Goal: Task Accomplishment & Management: Manage account settings

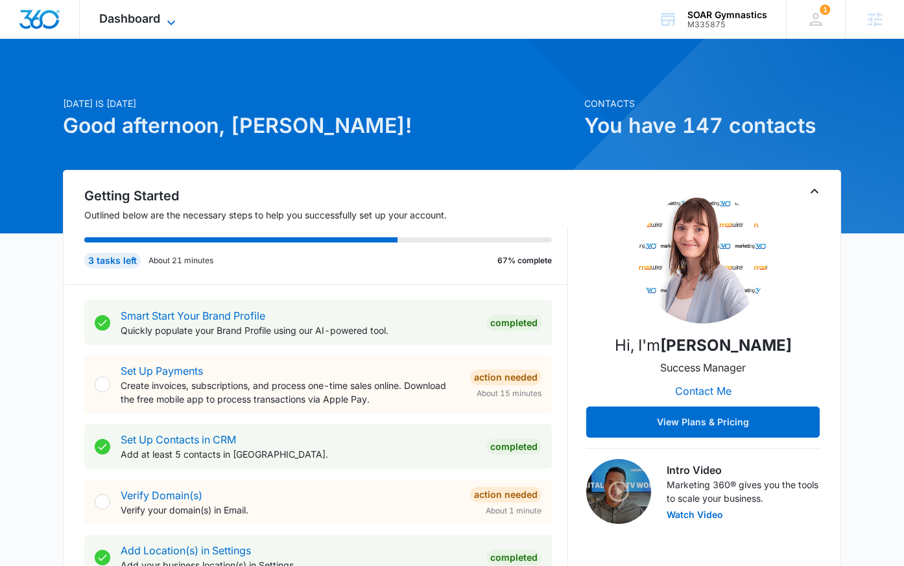
click at [144, 20] on span "Dashboard" at bounding box center [129, 19] width 61 height 14
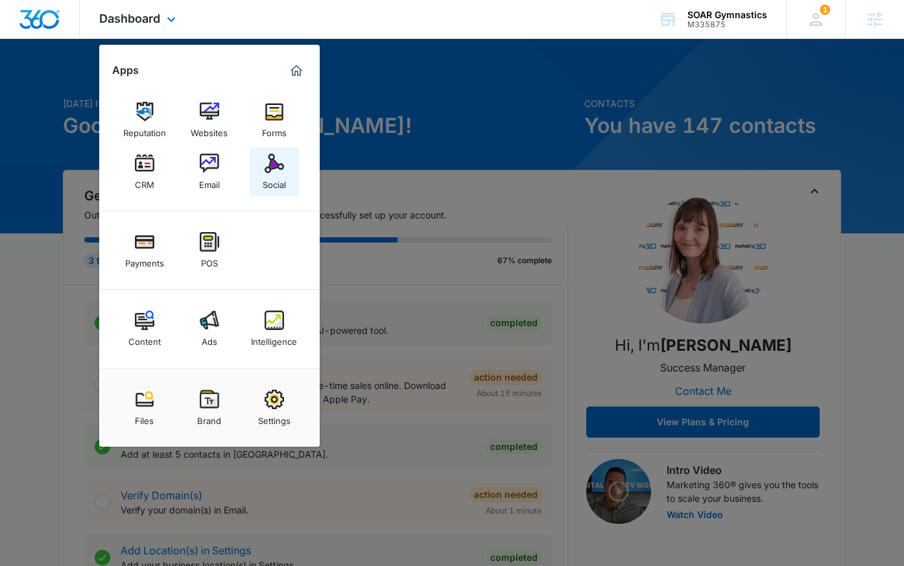
click at [268, 179] on div "Social" at bounding box center [274, 181] width 23 height 17
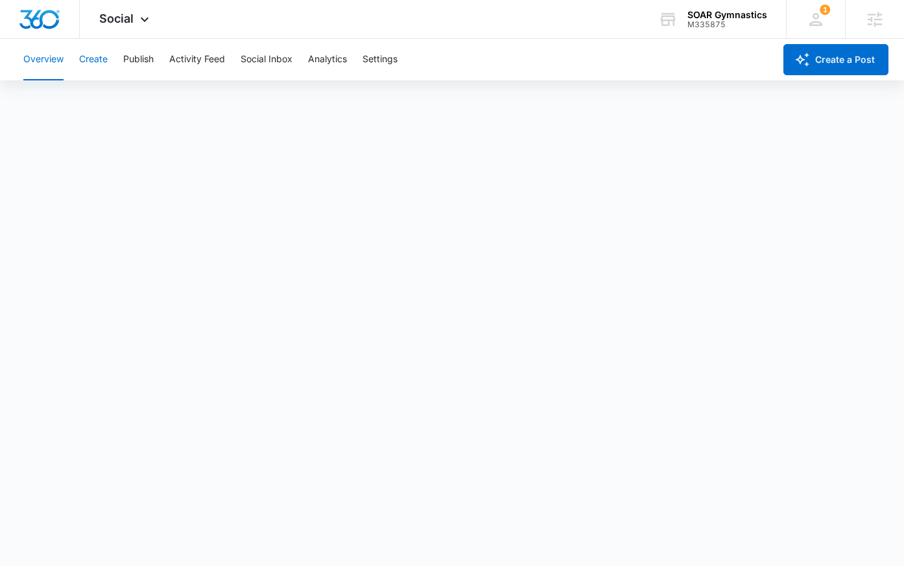
click at [96, 59] on button "Create" at bounding box center [93, 60] width 29 height 42
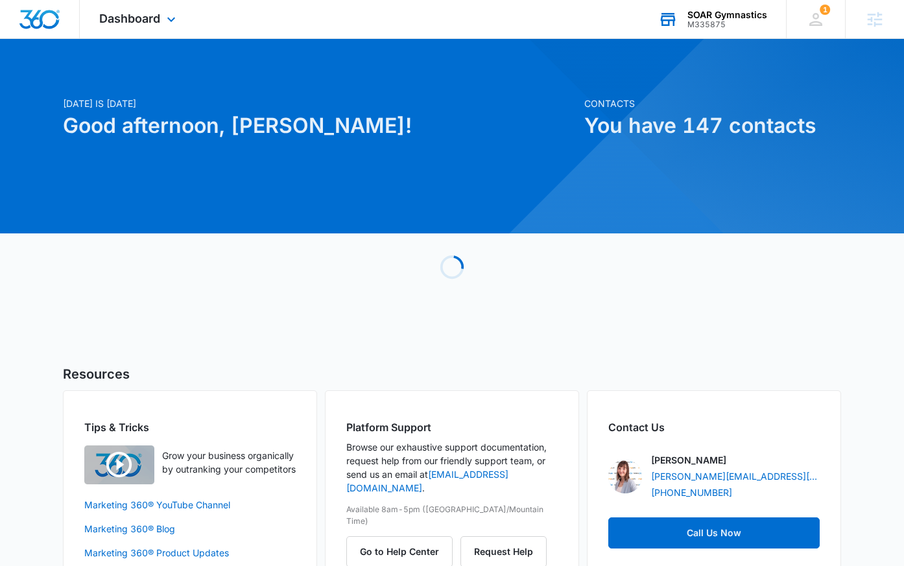
click at [730, 17] on div "SOAR Gymnastics" at bounding box center [727, 15] width 80 height 10
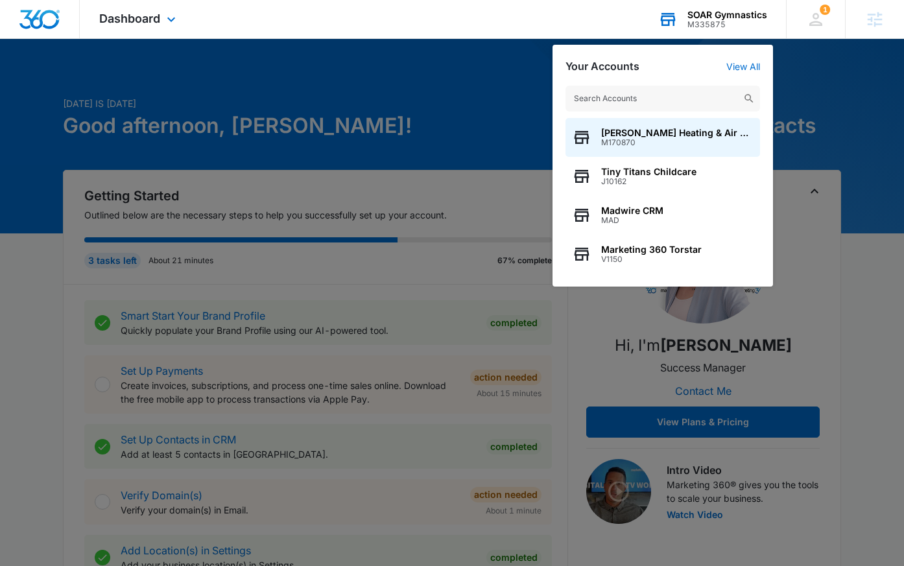
click at [675, 101] on input "text" at bounding box center [663, 99] width 195 height 26
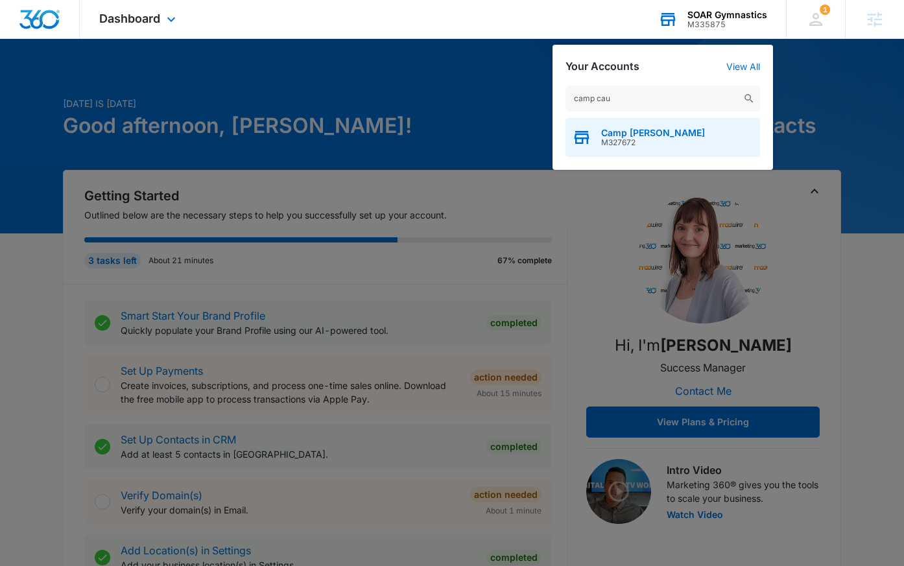
type input "camp cau"
click at [669, 134] on div "Camp Caudle M327672" at bounding box center [663, 137] width 195 height 39
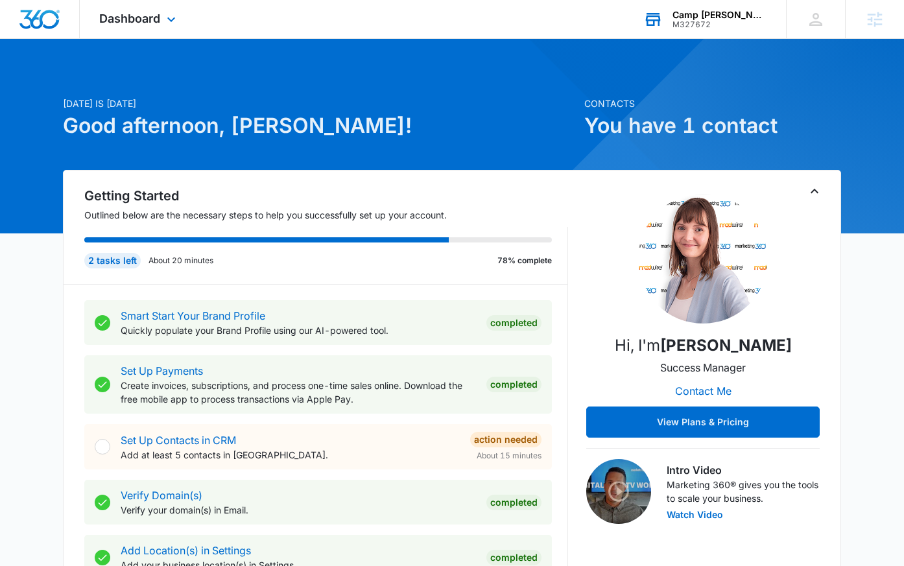
click at [752, 22] on div "M327672" at bounding box center [720, 24] width 95 height 9
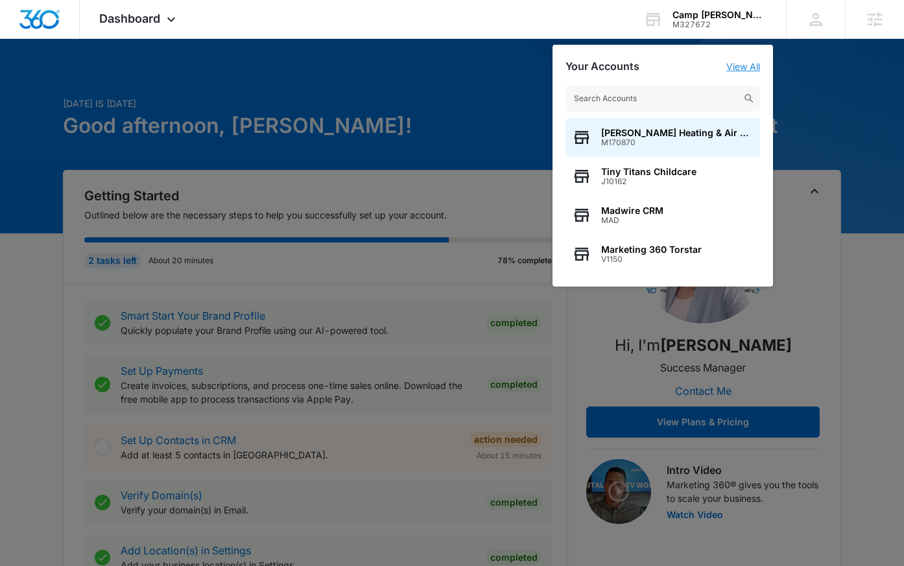
click at [752, 68] on link "View All" at bounding box center [743, 66] width 34 height 11
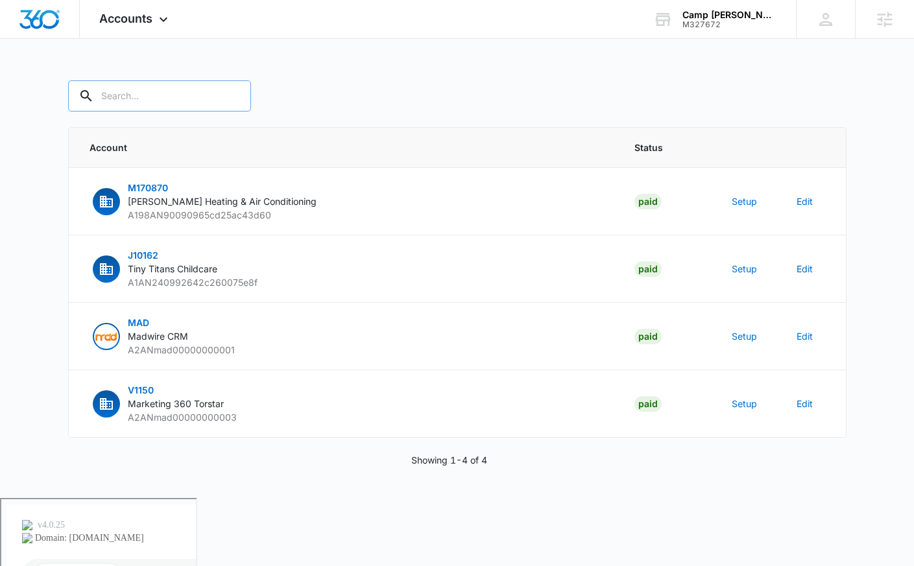
click at [136, 106] on input "text" at bounding box center [159, 95] width 183 height 31
type input "camp caudle"
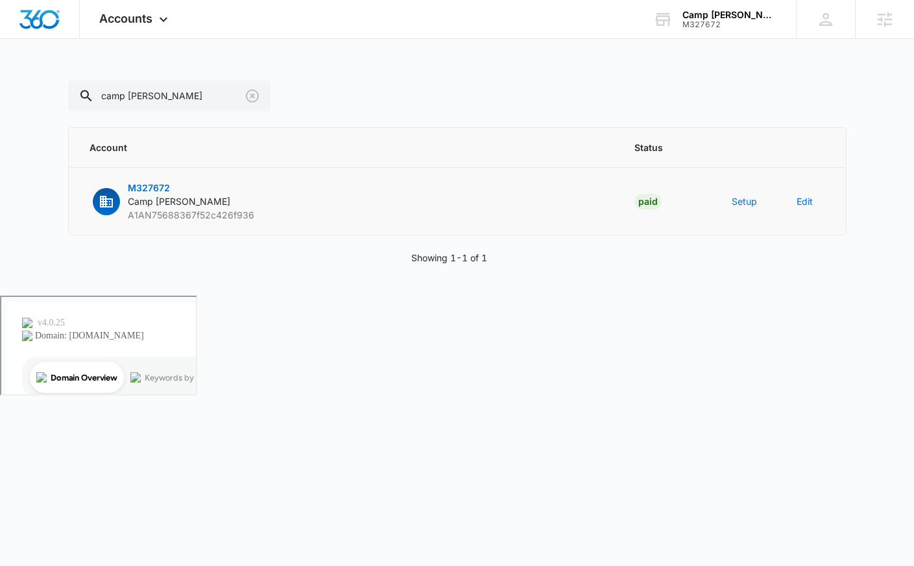
click at [739, 210] on td "Setup" at bounding box center [748, 201] width 65 height 67
click at [745, 201] on button "Setup" at bounding box center [744, 202] width 25 height 14
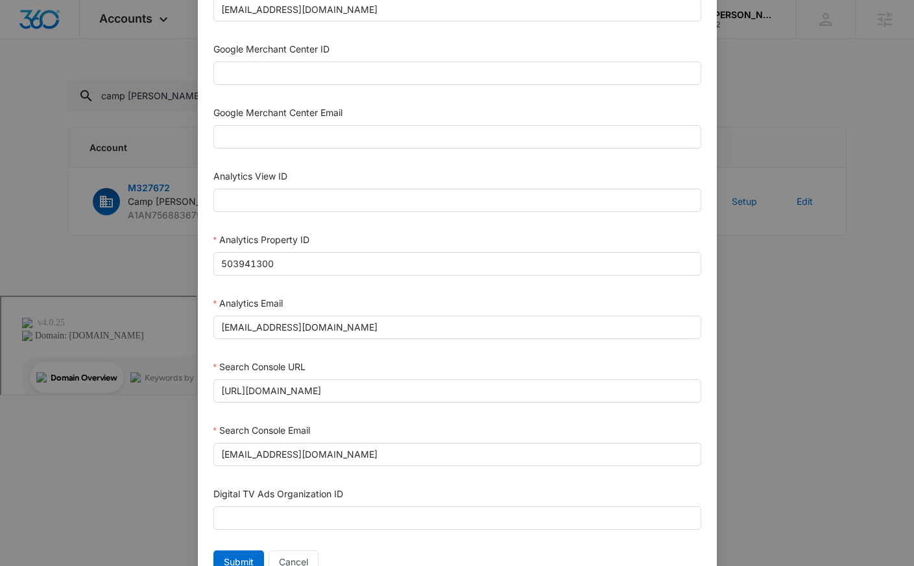
scroll to position [590, 0]
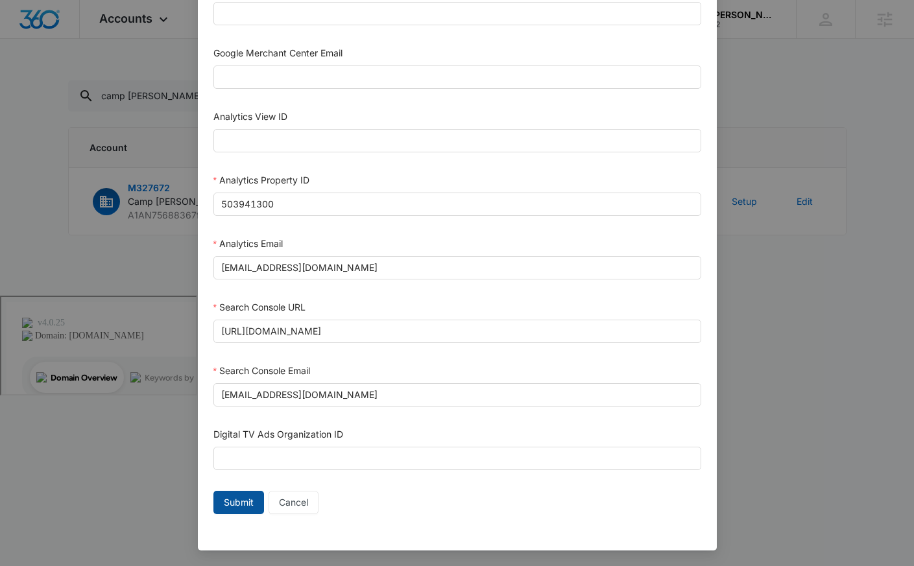
click at [226, 504] on span "Submit" at bounding box center [239, 503] width 30 height 14
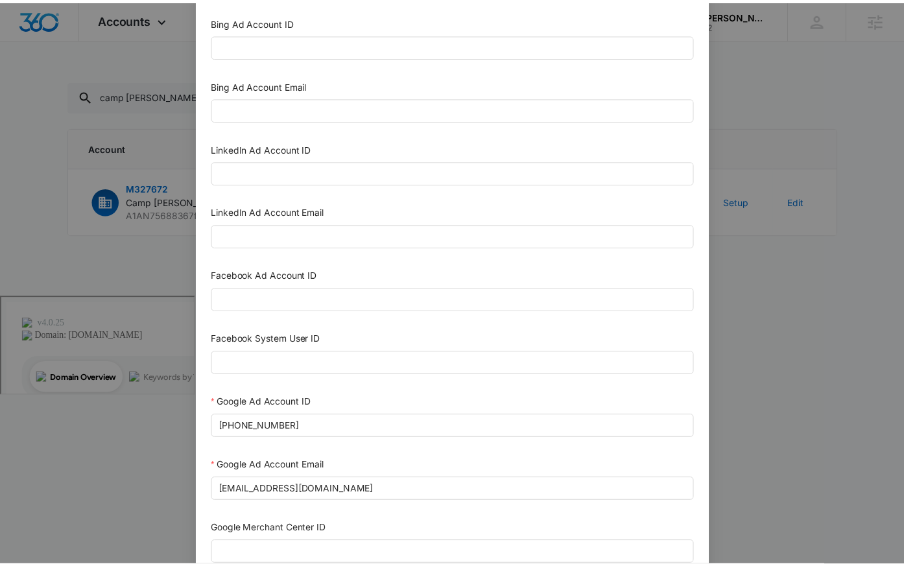
scroll to position [0, 0]
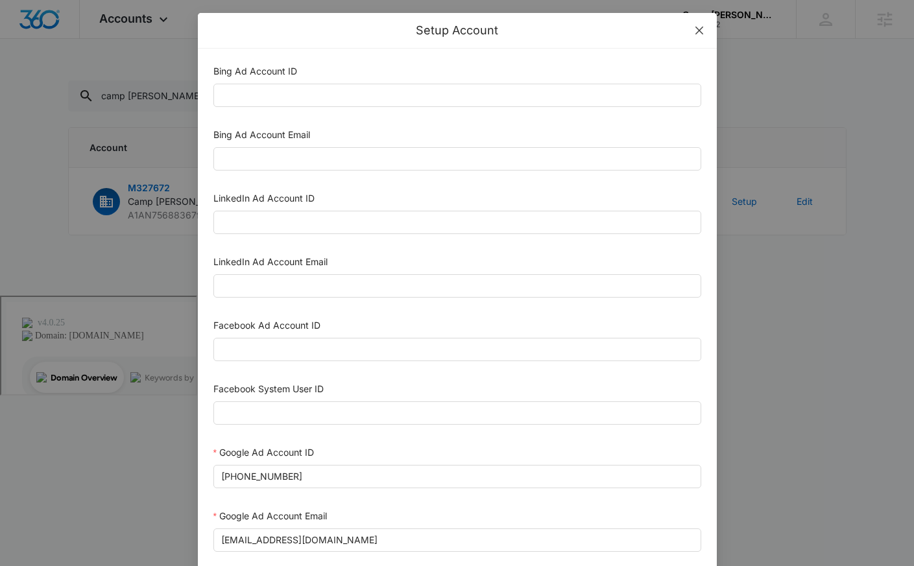
click at [699, 32] on span "Close" at bounding box center [699, 30] width 35 height 35
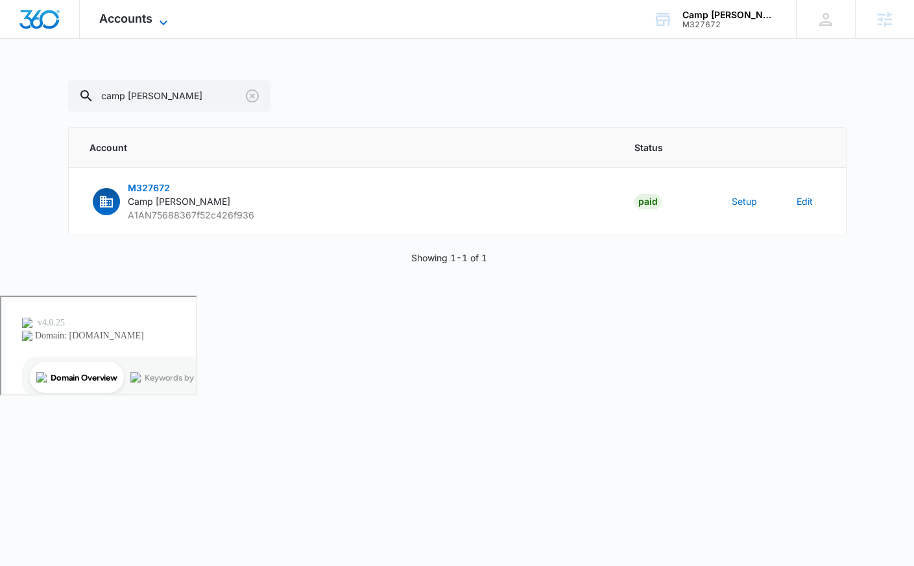
click at [145, 23] on span "Accounts" at bounding box center [125, 19] width 53 height 14
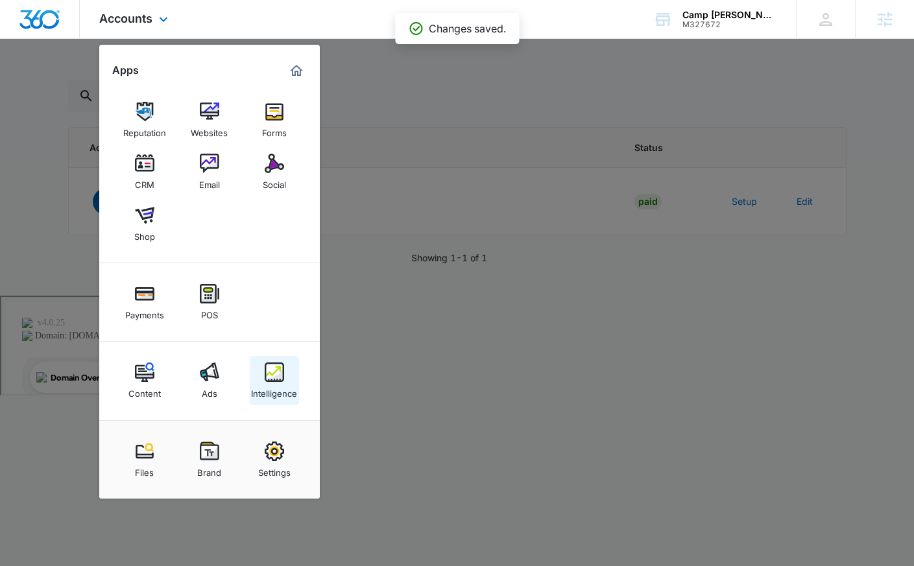
click at [276, 385] on div "Intelligence" at bounding box center [274, 390] width 46 height 17
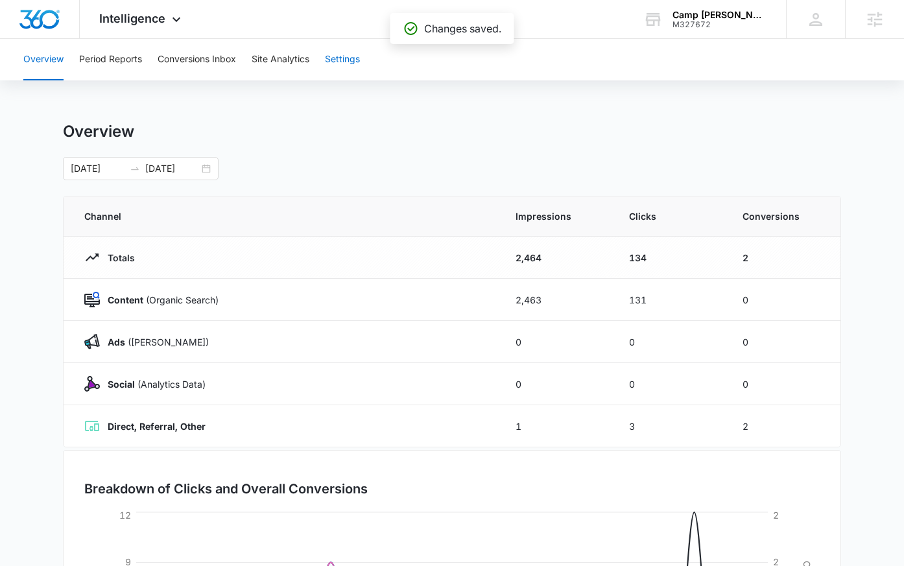
click at [333, 60] on button "Settings" at bounding box center [342, 60] width 35 height 42
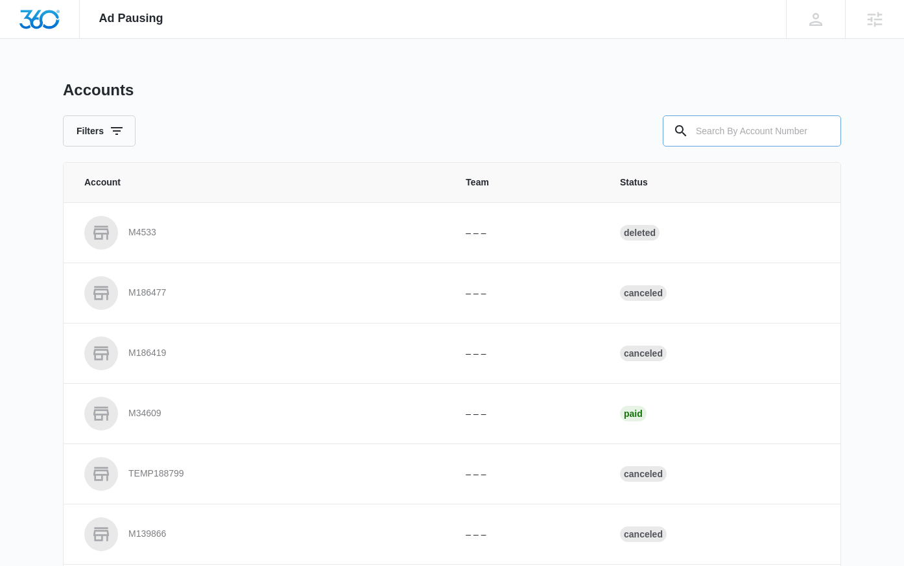
click at [715, 128] on input "text" at bounding box center [752, 130] width 178 height 31
type input "m327672"
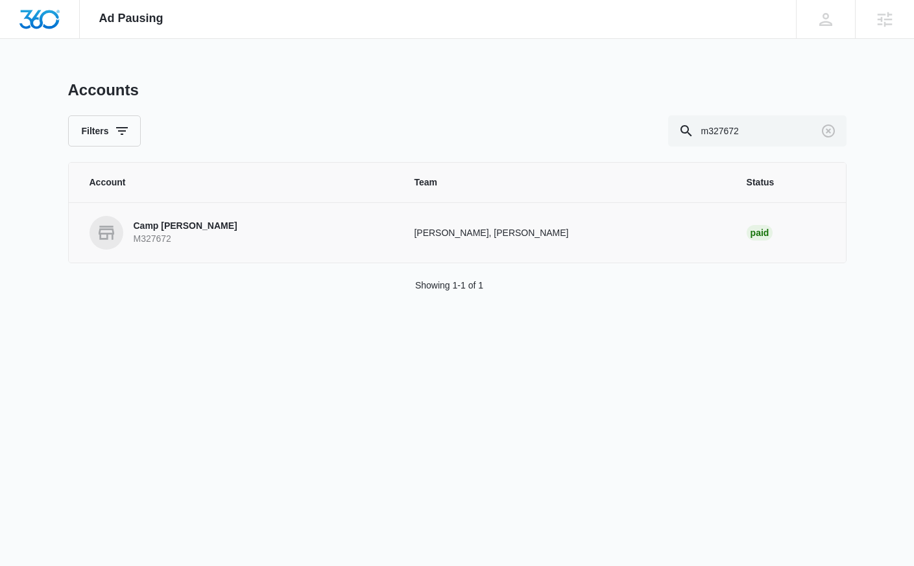
click at [203, 235] on link "Camp [PERSON_NAME] M327672" at bounding box center [237, 233] width 294 height 34
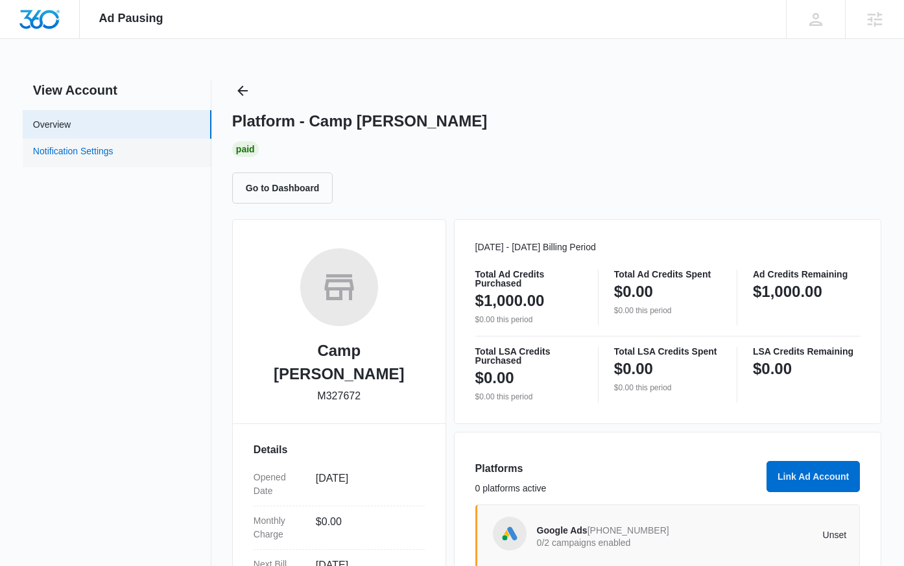
click at [67, 156] on link "Notification Settings" at bounding box center [73, 153] width 80 height 17
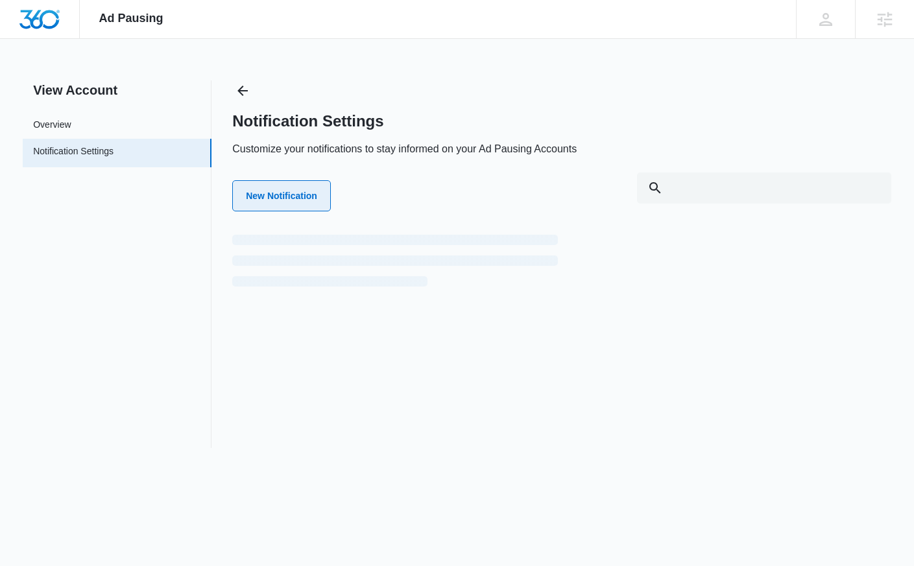
click at [280, 197] on button "New Notification" at bounding box center [281, 195] width 99 height 31
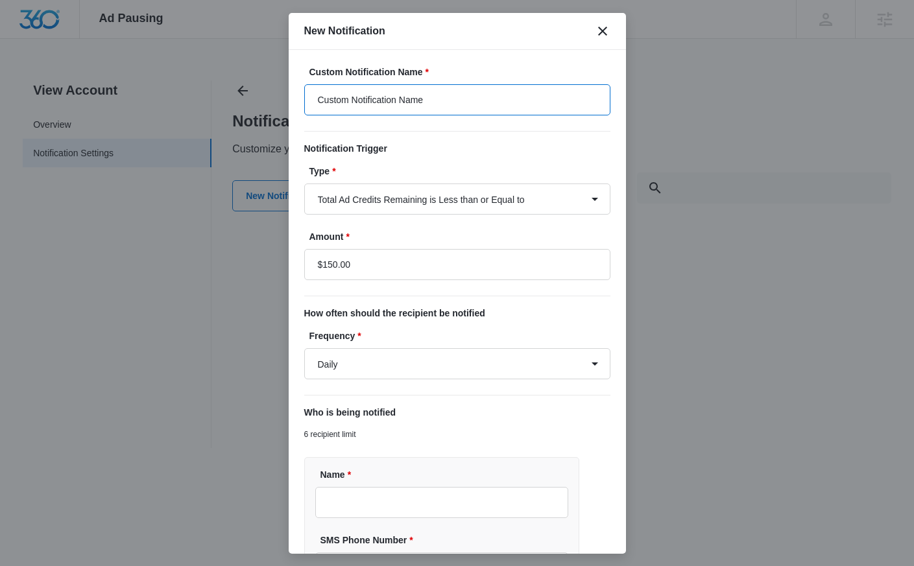
drag, startPoint x: 385, startPoint y: 102, endPoint x: 311, endPoint y: 99, distance: 74.0
click at [311, 99] on input "Custom Notification Name" at bounding box center [457, 99] width 306 height 31
type input "Ad Alert"
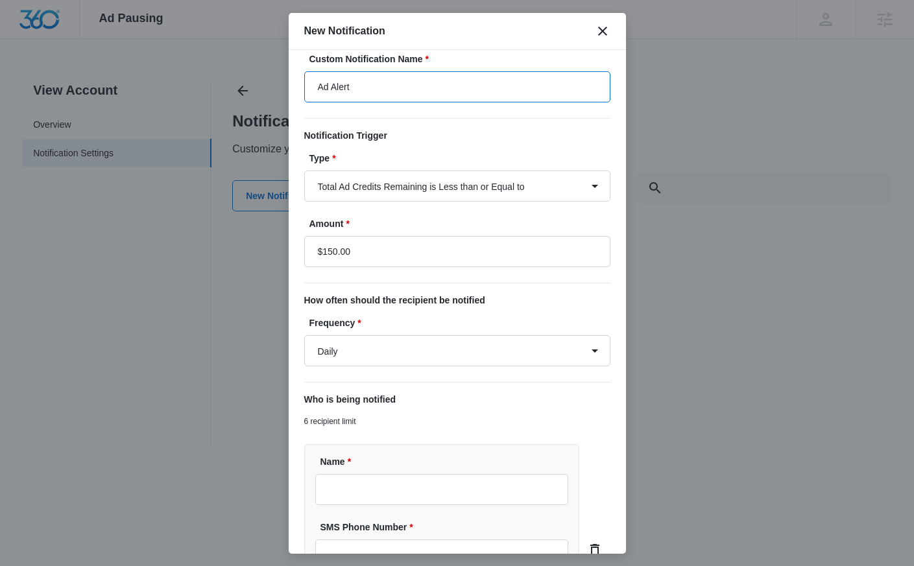
scroll to position [23, 0]
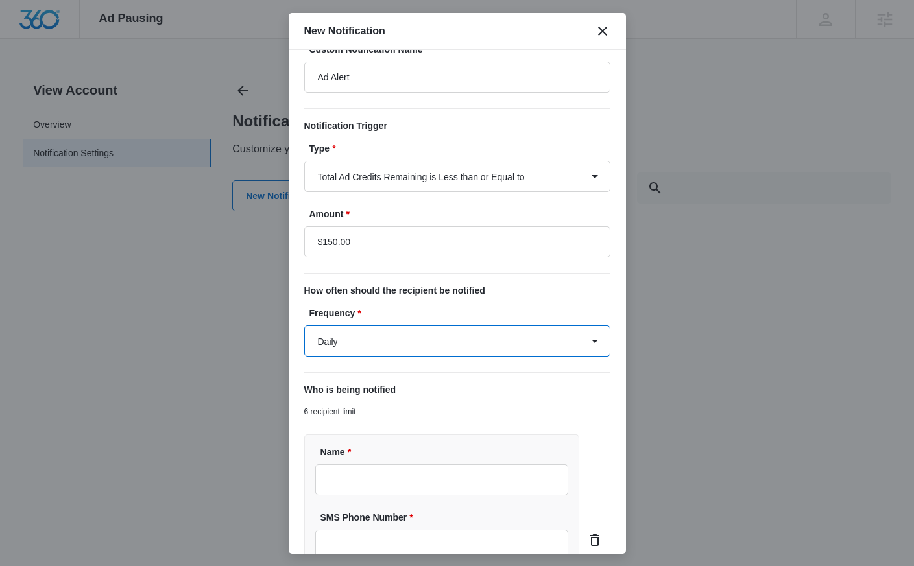
click at [371, 343] on select "Daily Every Time" at bounding box center [457, 341] width 306 height 31
select select "every_time"
click at [304, 326] on select "Daily Every Time" at bounding box center [457, 341] width 306 height 31
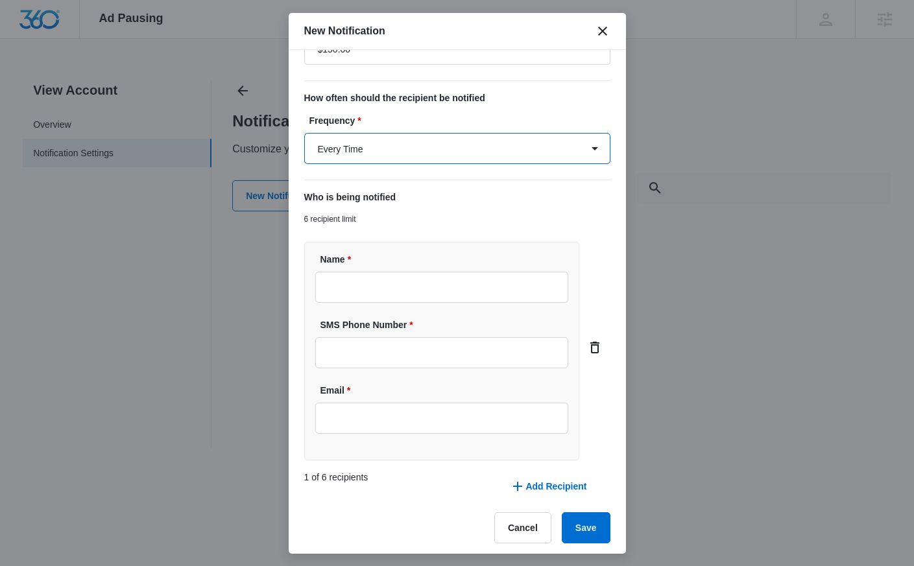
scroll to position [221, 0]
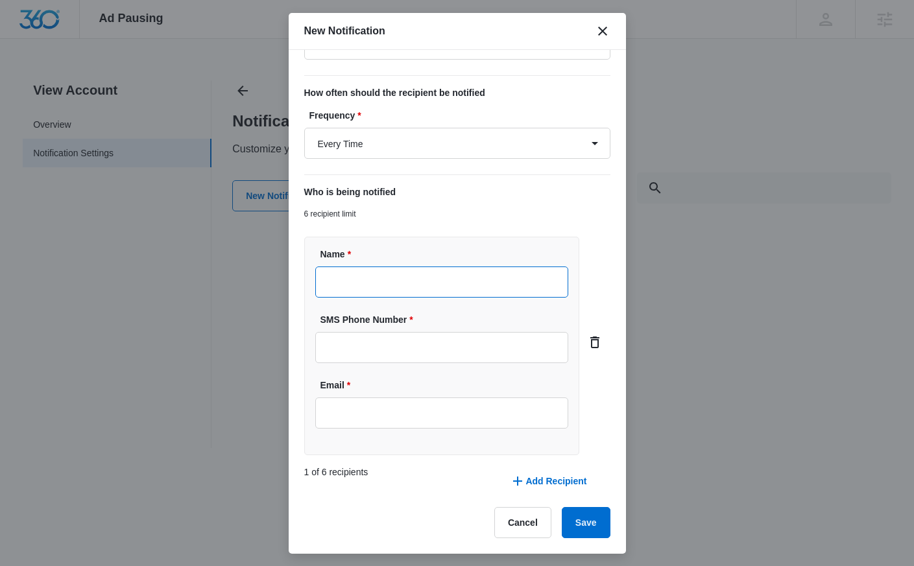
click at [359, 281] on input "Name *" at bounding box center [442, 282] width 254 height 31
type input "[PERSON_NAME]"
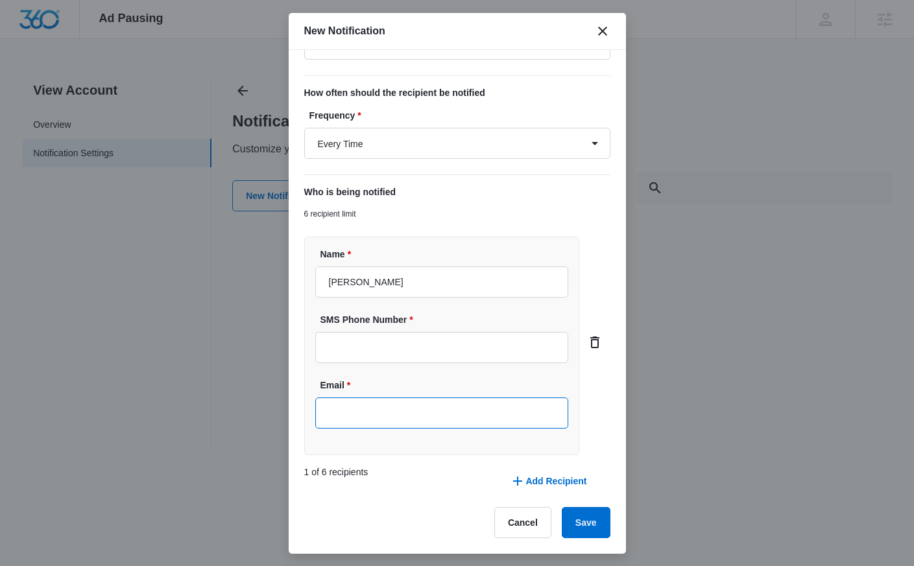
click at [400, 419] on input "Email *" at bounding box center [442, 413] width 254 height 31
type input "[PERSON_NAME][EMAIL_ADDRESS][PERSON_NAME][DOMAIN_NAME]"
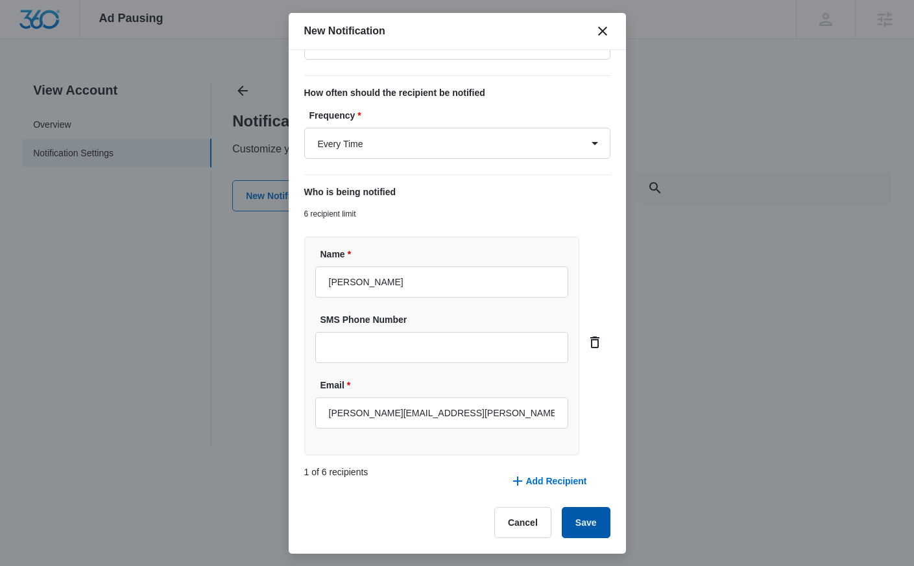
click at [573, 528] on button "Save" at bounding box center [586, 522] width 49 height 31
